Goal: Transaction & Acquisition: Purchase product/service

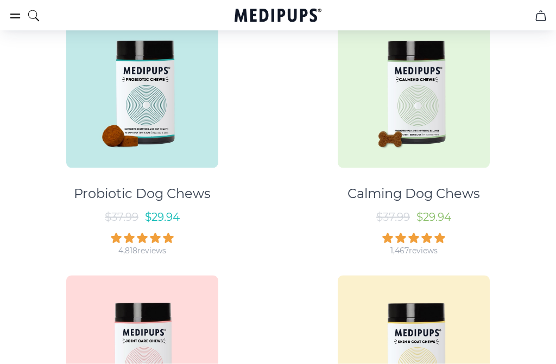
scroll to position [256, 0]
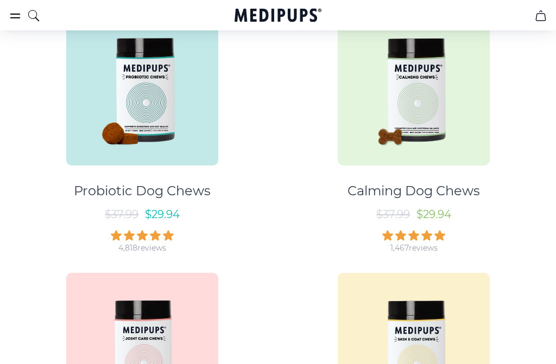
click at [408, 123] on img at bounding box center [414, 90] width 152 height 152
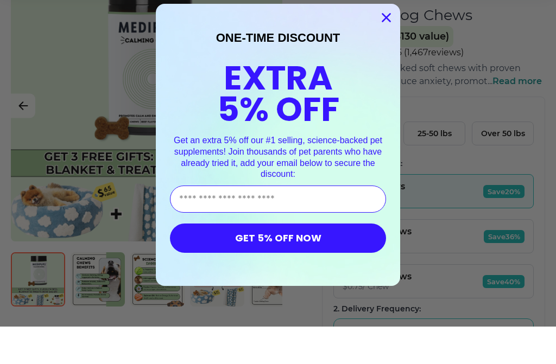
scroll to position [106, 0]
type input "**********"
click at [283, 261] on button "GET 5% OFF NOW" at bounding box center [278, 275] width 216 height 29
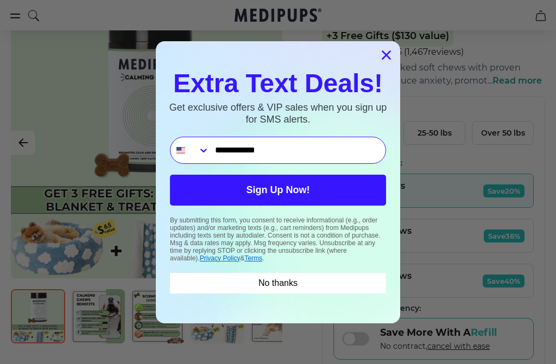
type input "**********"
click at [275, 206] on button "Sign Up Now!" at bounding box center [278, 190] width 216 height 31
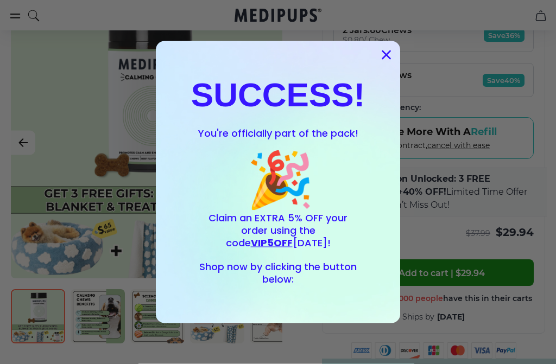
scroll to position [344, 0]
click at [386, 64] on circle "Close dialog" at bounding box center [386, 55] width 18 height 18
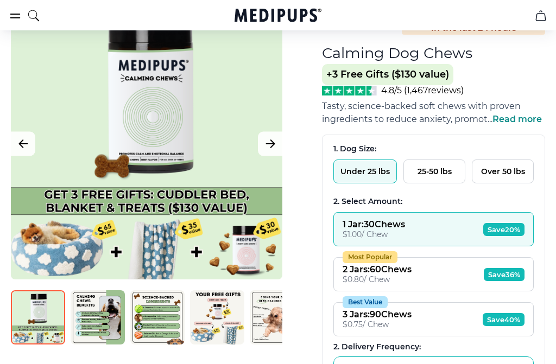
scroll to position [110, 0]
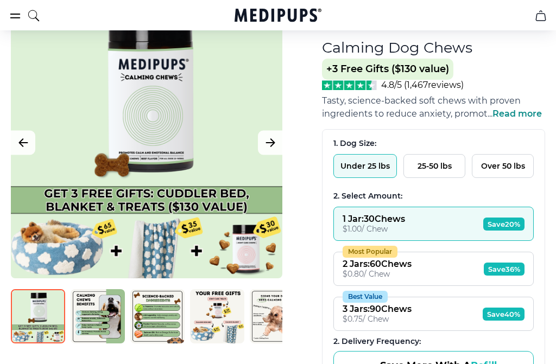
click at [359, 168] on button "Under 25 lbs" at bounding box center [365, 166] width 64 height 24
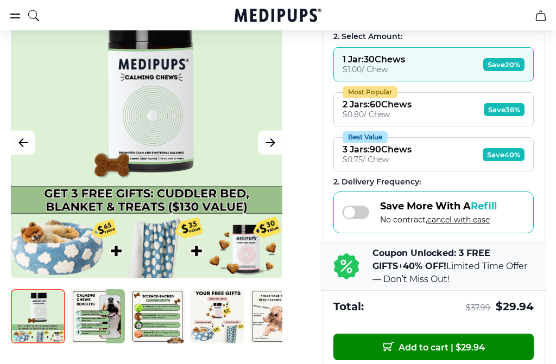
scroll to position [270, 0]
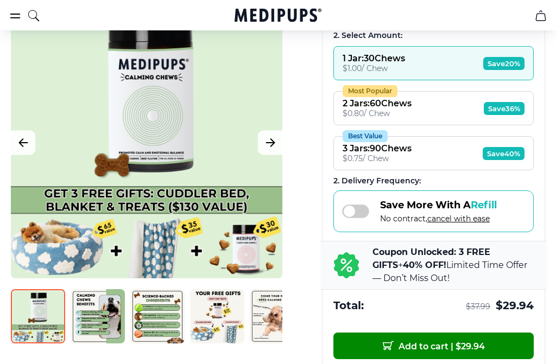
click at [365, 164] on div "$ 0.75 / Chew" at bounding box center [377, 159] width 69 height 10
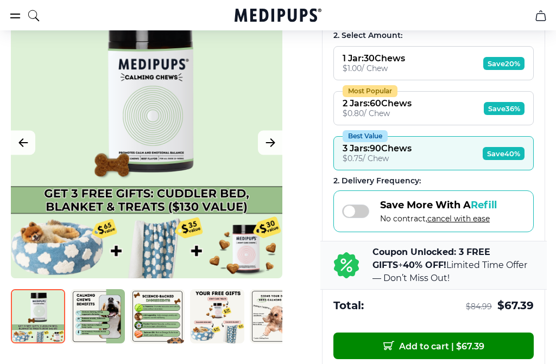
click at [548, 239] on div "BestSeller 200+ people bought in the last 24 hours Calming Dog Chews (+ 3 Free …" at bounding box center [278, 198] width 556 height 713
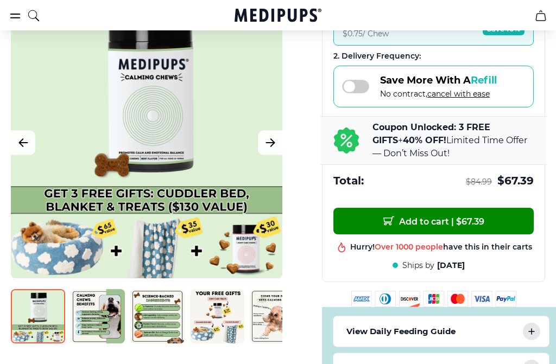
scroll to position [396, 0]
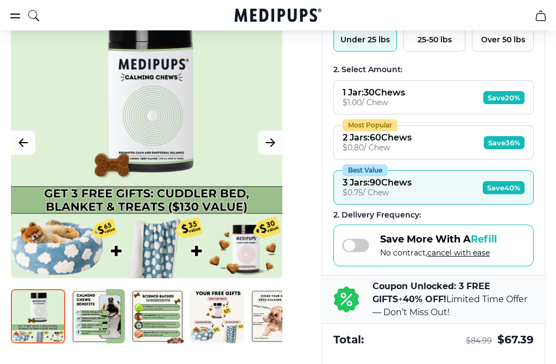
scroll to position [281, 0]
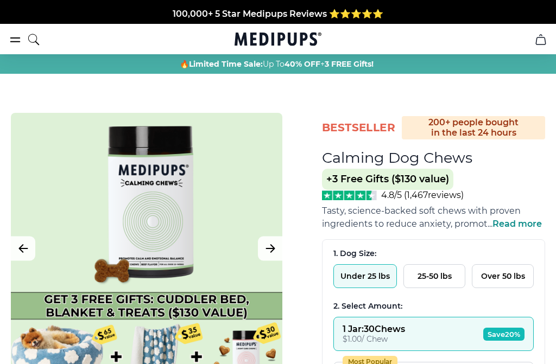
scroll to position [256, 0]
click at [180, 239] on div at bounding box center [147, 249] width 272 height 272
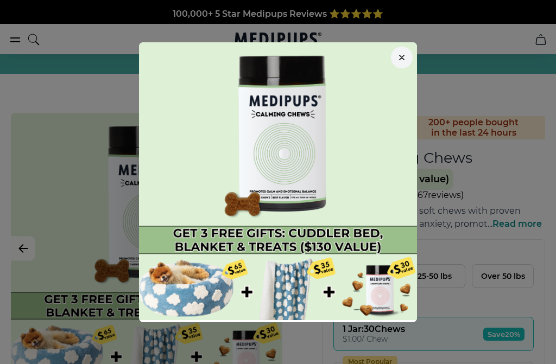
click at [402, 59] on icon "button" at bounding box center [401, 57] width 5 height 5
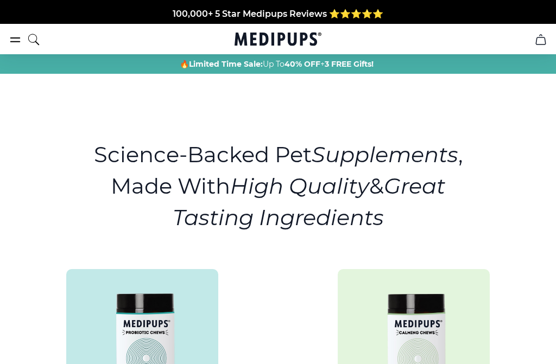
scroll to position [256, 0]
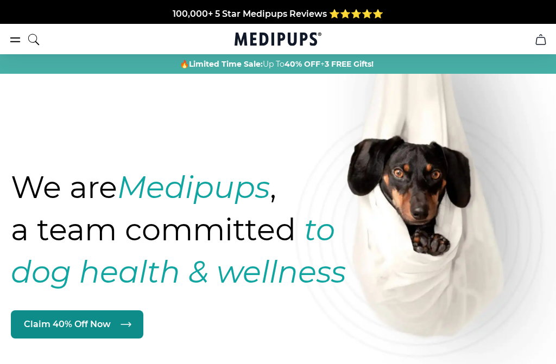
click at [101, 326] on link "Claim 40% Off Now" at bounding box center [77, 325] width 133 height 28
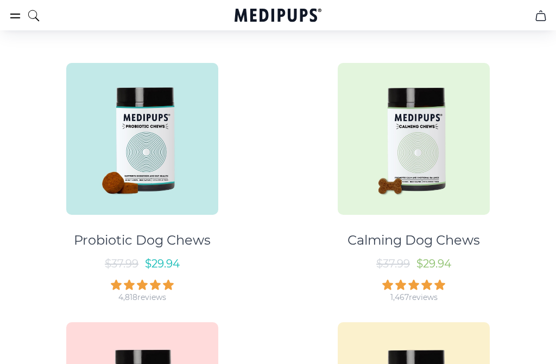
scroll to position [212, 0]
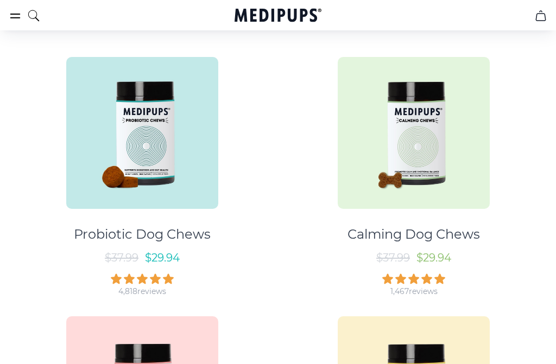
click at [303, 282] on link "Calming Dog Chews $ 37.99 $ 29.94 1,467 reviews" at bounding box center [414, 172] width 262 height 250
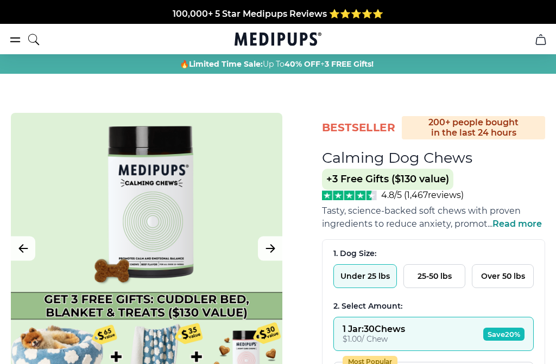
click at [422, 161] on h1 "Calming Dog Chews" at bounding box center [397, 158] width 150 height 18
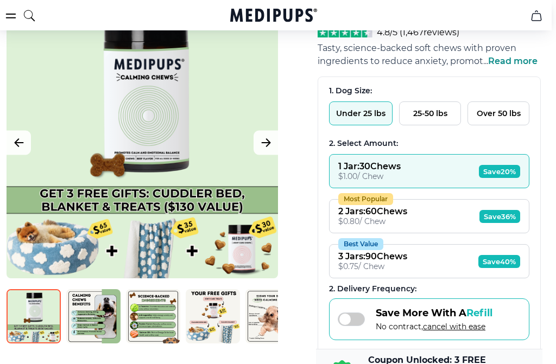
scroll to position [162, 4]
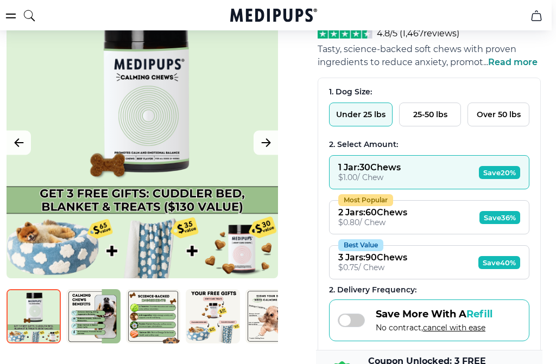
click at [407, 273] on div "$ 0.75 / Chew" at bounding box center [372, 268] width 69 height 10
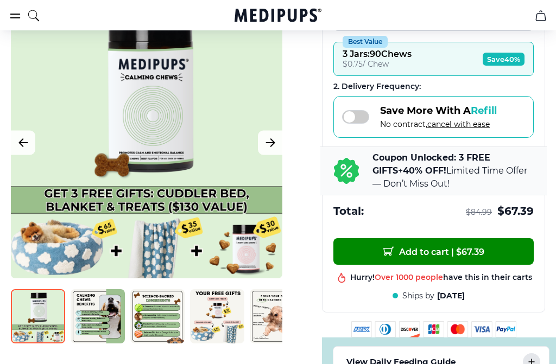
scroll to position [398, 0]
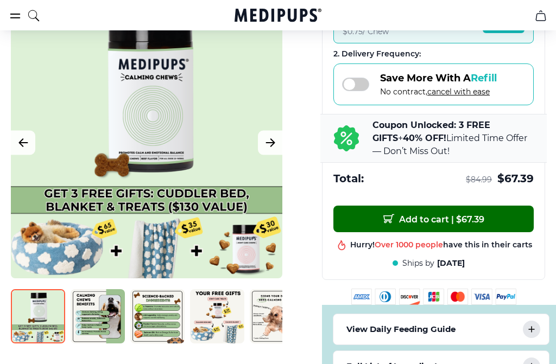
click at [443, 225] on span "Add to cart | $ 67.39" at bounding box center [433, 219] width 101 height 11
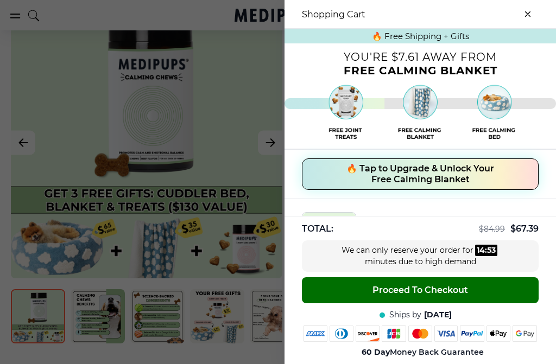
click at [397, 296] on span "Proceed To Checkout" at bounding box center [421, 290] width 96 height 11
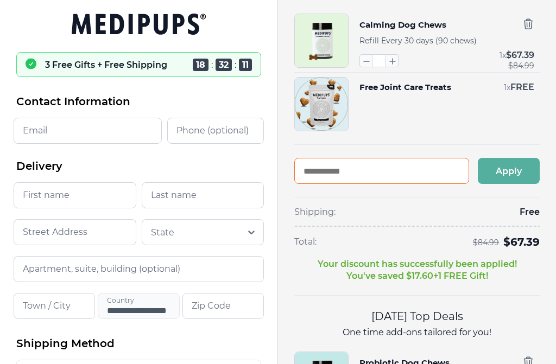
click at [342, 179] on input "text" at bounding box center [381, 171] width 175 height 26
type input "*******"
click at [505, 171] on button "Apply" at bounding box center [509, 171] width 62 height 26
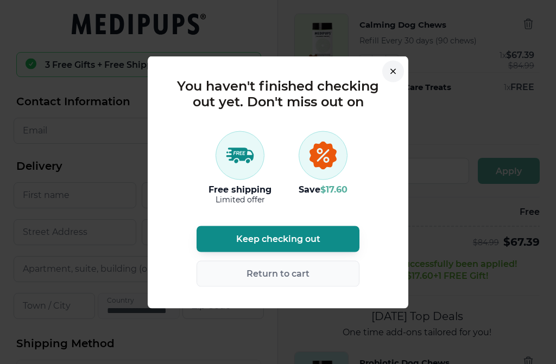
click at [295, 241] on span "Keep checking out" at bounding box center [278, 239] width 84 height 11
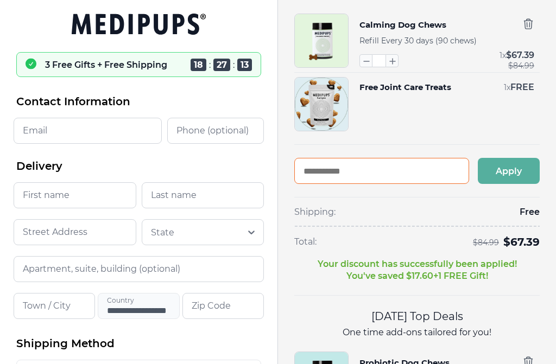
click at [325, 179] on input "text" at bounding box center [381, 171] width 175 height 26
type input "*******"
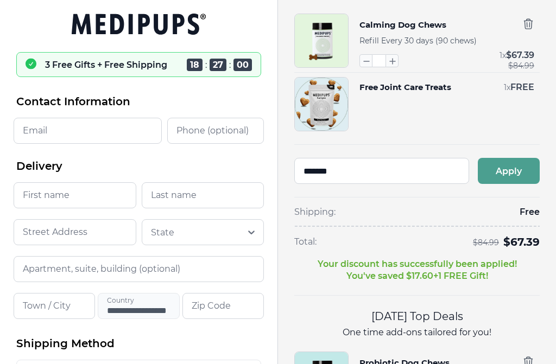
click at [512, 174] on button "Apply" at bounding box center [509, 171] width 62 height 26
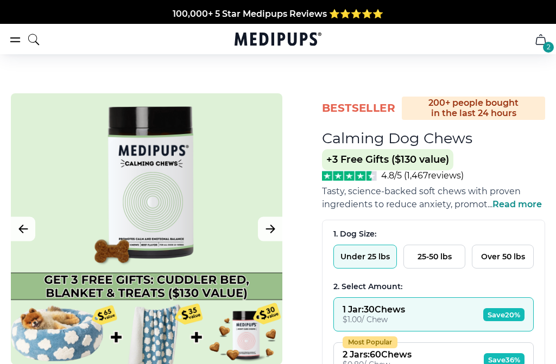
scroll to position [398, 0]
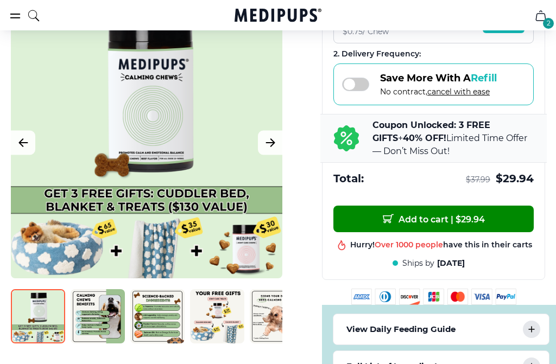
scroll to position [212, 0]
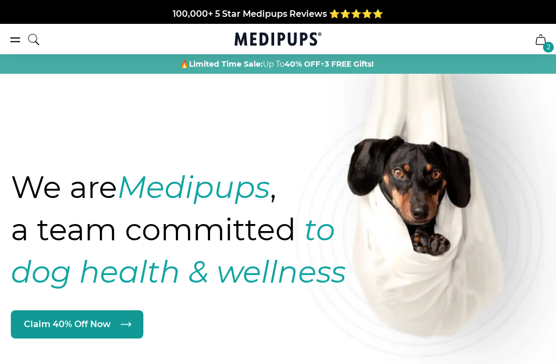
click at [550, 46] on div "2" at bounding box center [548, 47] width 11 height 11
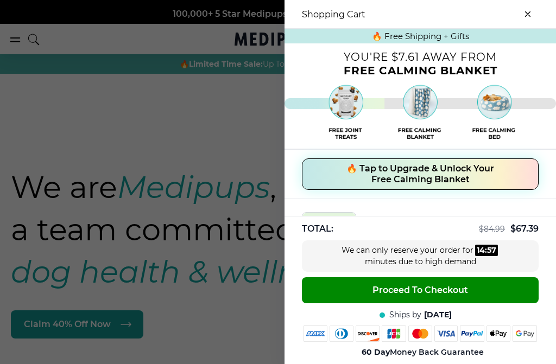
click at [528, 16] on icon "close-cart" at bounding box center [527, 13] width 5 height 5
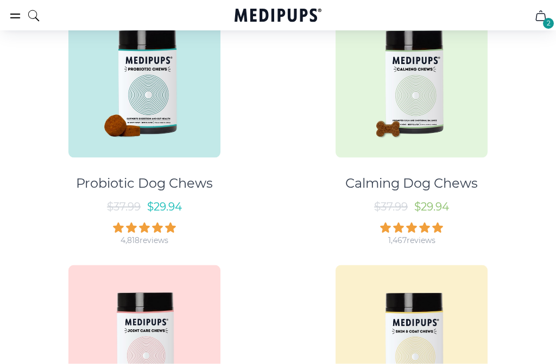
scroll to position [720, 0]
click at [408, 108] on img at bounding box center [412, 81] width 152 height 152
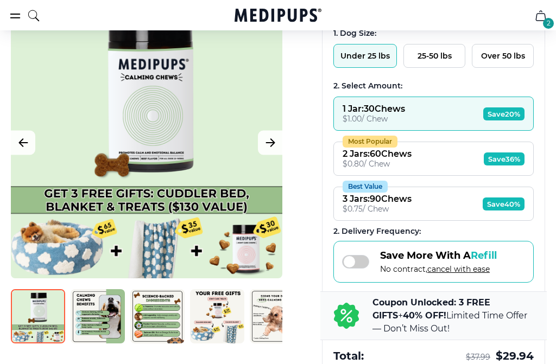
scroll to position [224, 0]
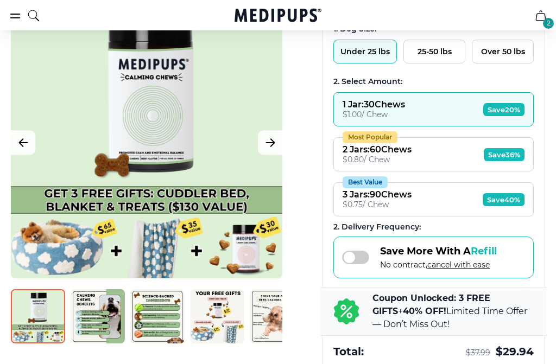
click at [368, 208] on div "$ 0.75 / Chew" at bounding box center [377, 205] width 69 height 10
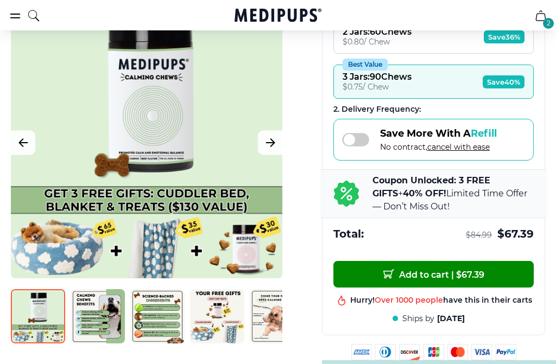
scroll to position [344, 0]
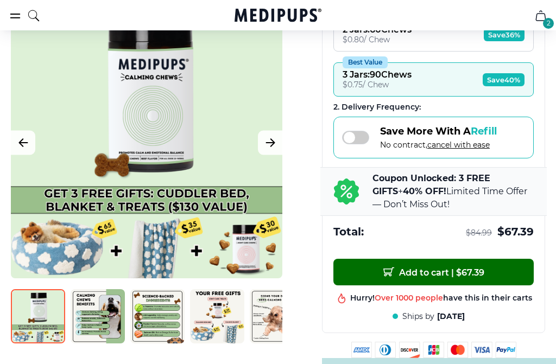
click at [420, 279] on span "Add to cart | $ 67.39" at bounding box center [433, 272] width 101 height 11
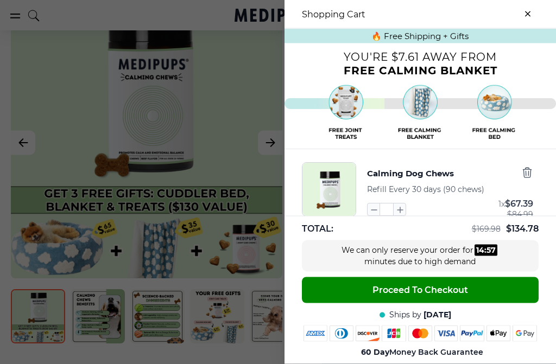
scroll to position [345, 0]
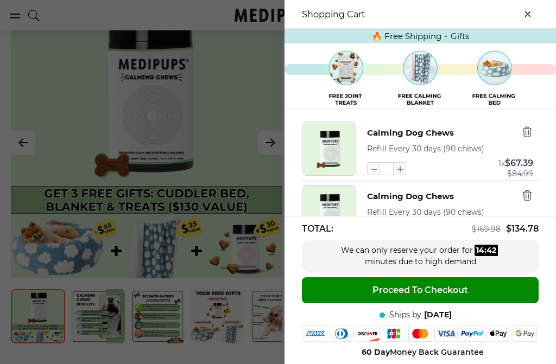
click at [373, 238] on icon "button" at bounding box center [374, 232] width 12 height 12
click at [374, 238] on icon "button" at bounding box center [374, 232] width 12 height 12
click at [530, 201] on icon "button" at bounding box center [527, 196] width 12 height 12
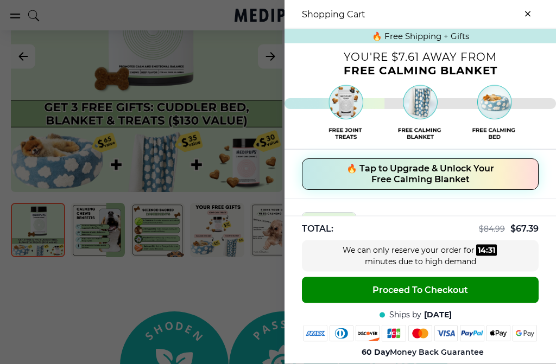
scroll to position [569, 0]
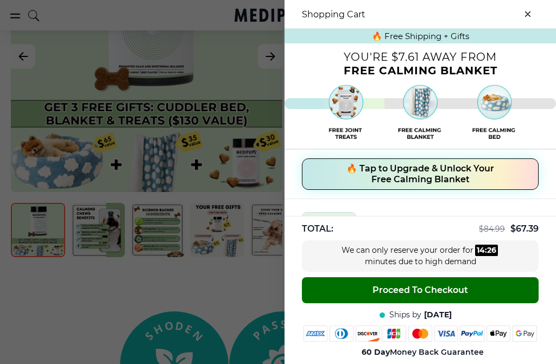
click at [377, 296] on span "Proceed To Checkout" at bounding box center [421, 290] width 96 height 11
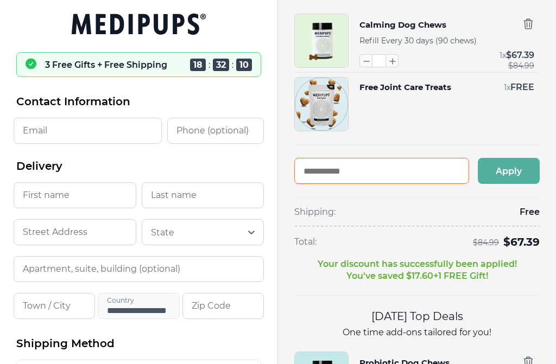
click at [318, 173] on input "text" at bounding box center [381, 171] width 175 height 26
type input "*******"
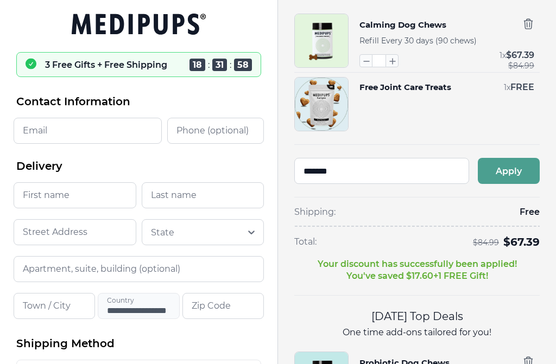
click at [504, 169] on button "Apply" at bounding box center [509, 171] width 62 height 26
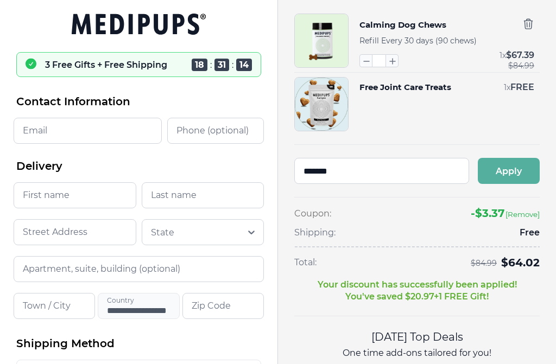
click at [56, 132] on input "Email" at bounding box center [88, 131] width 148 height 26
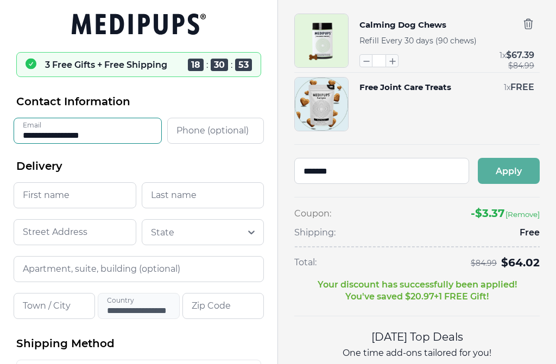
type input "**********"
click at [171, 139] on input "Phone (optional)" at bounding box center [215, 131] width 97 height 26
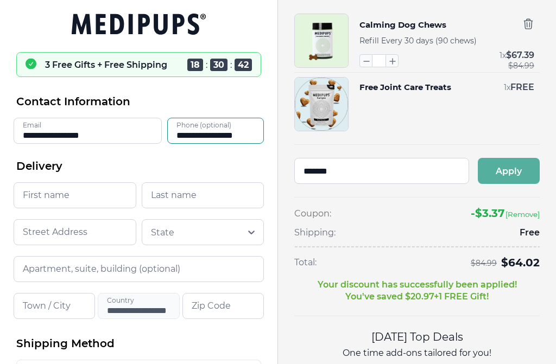
type input "**********"
click at [57, 202] on input "First name" at bounding box center [75, 195] width 123 height 26
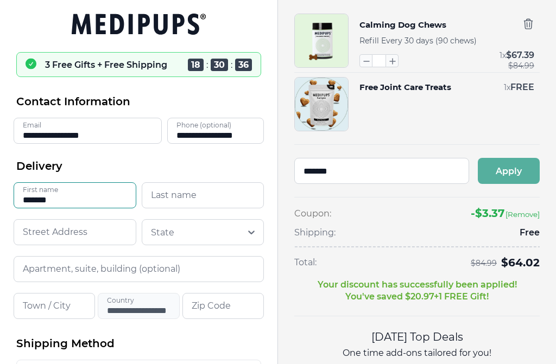
type input "*******"
click at [163, 198] on input "Last name" at bounding box center [203, 195] width 123 height 26
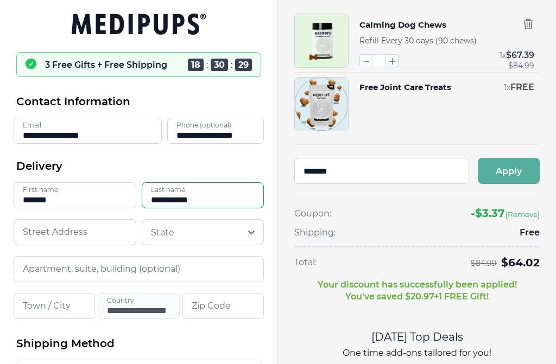
type input "**********"
click at [58, 239] on input at bounding box center [75, 232] width 123 height 26
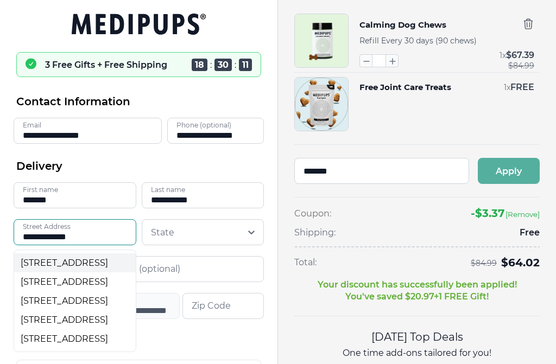
click at [98, 268] on div "[STREET_ADDRESS]" at bounding box center [75, 263] width 109 height 10
type input "**********"
type input "*****"
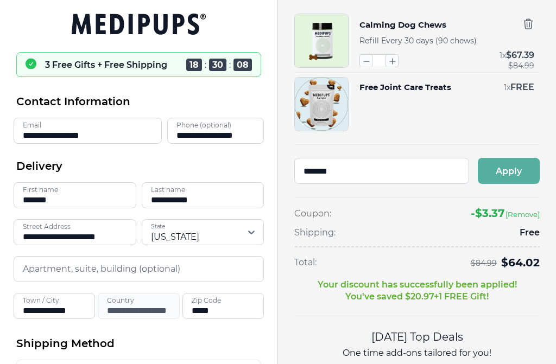
click at [71, 268] on input "Apartment, suite, building (optional)" at bounding box center [139, 269] width 250 height 26
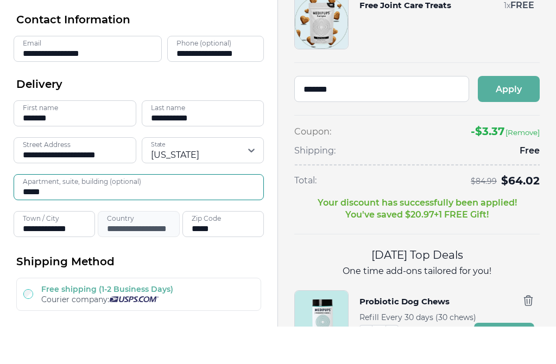
scroll to position [51, 0]
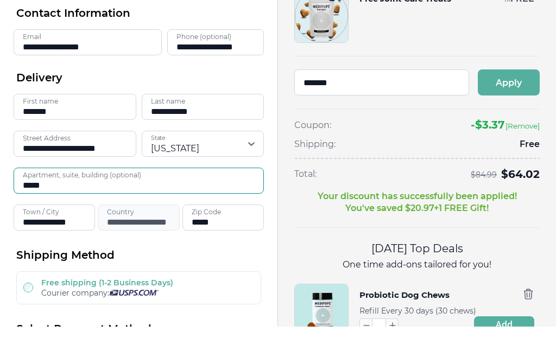
click at [187, 205] on input "*****" at bounding box center [139, 218] width 250 height 26
click at [120, 205] on input "*****" at bounding box center [139, 218] width 250 height 26
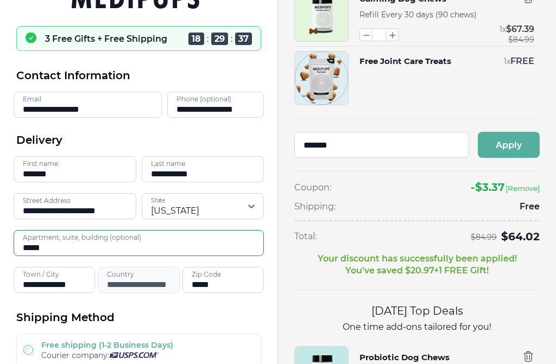
scroll to position [26, 0]
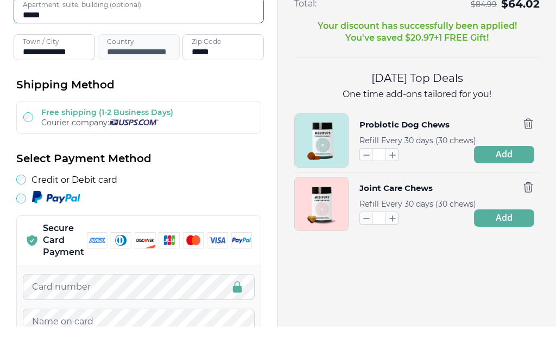
type input "*****"
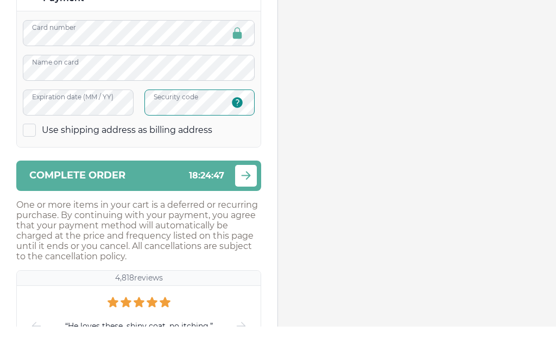
scroll to position [489, 0]
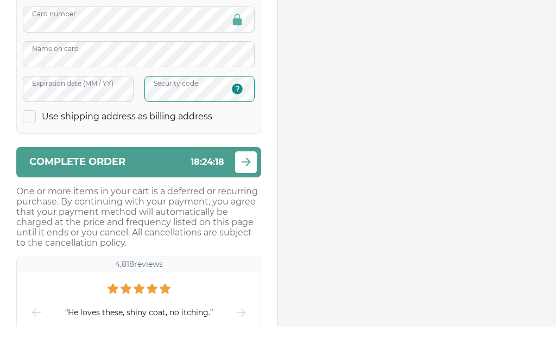
click at [120, 194] on span "Complete order" at bounding box center [77, 199] width 96 height 10
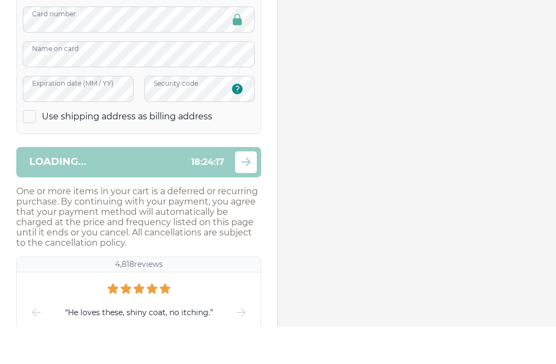
scroll to position [527, 0]
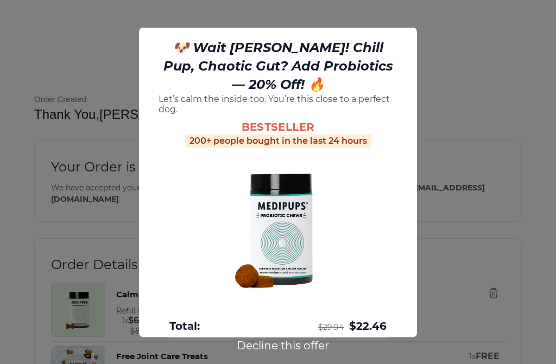
click at [442, 247] on div at bounding box center [278, 182] width 556 height 364
click at [287, 353] on button "Decline this offer" at bounding box center [283, 346] width 99 height 14
